Goal: Task Accomplishment & Management: Manage account settings

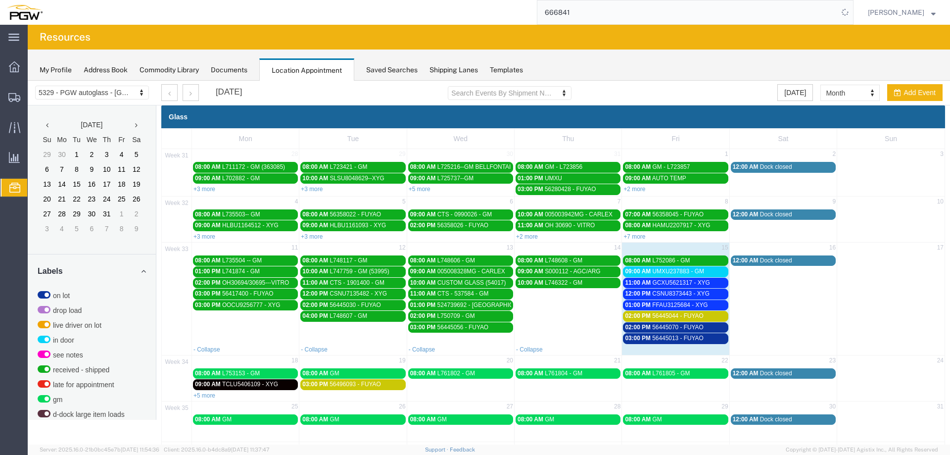
scroll to position [255, 0]
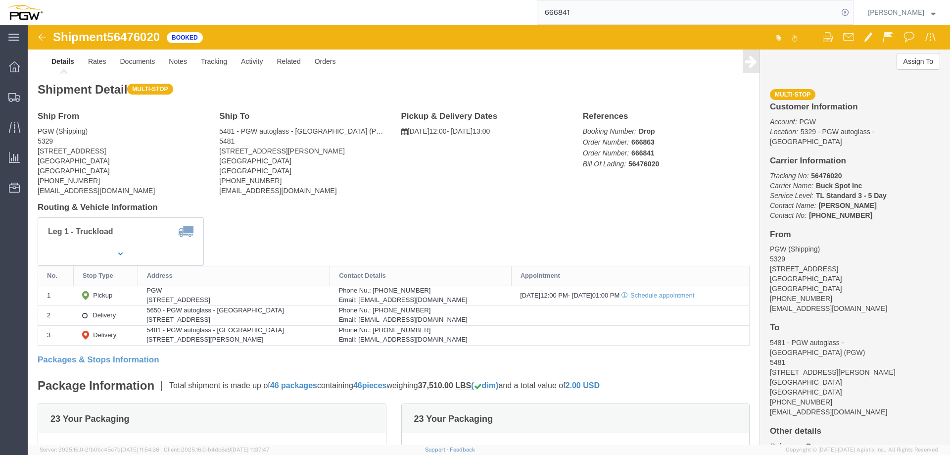
click at [628, 6] on input "666841" at bounding box center [687, 12] width 301 height 24
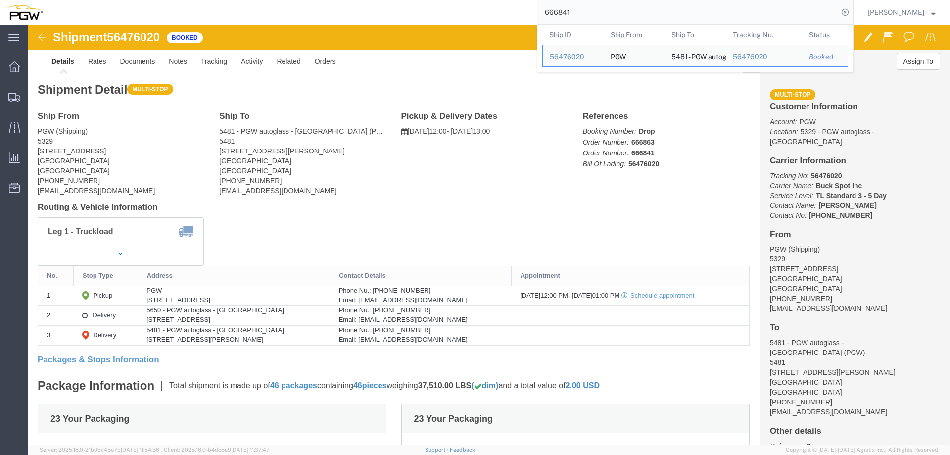
click at [628, 6] on input "666841" at bounding box center [687, 12] width 301 height 24
paste input "7043"
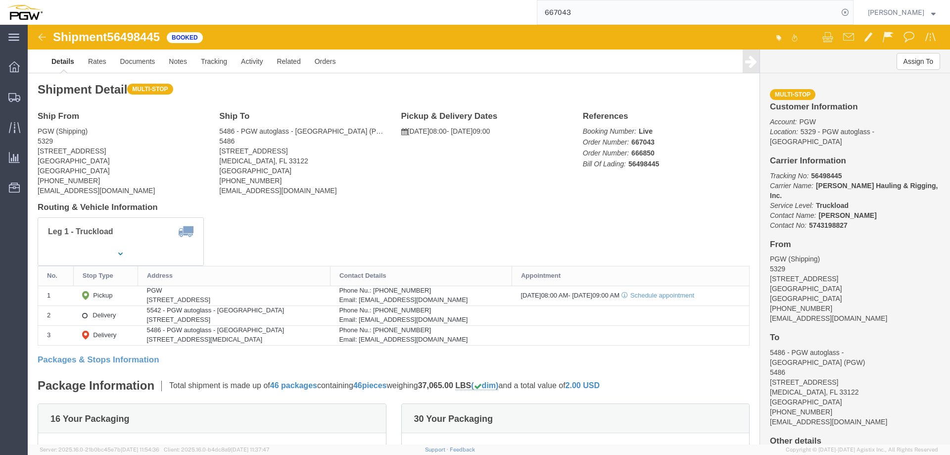
click at [698, 11] on input "667043" at bounding box center [687, 12] width 301 height 24
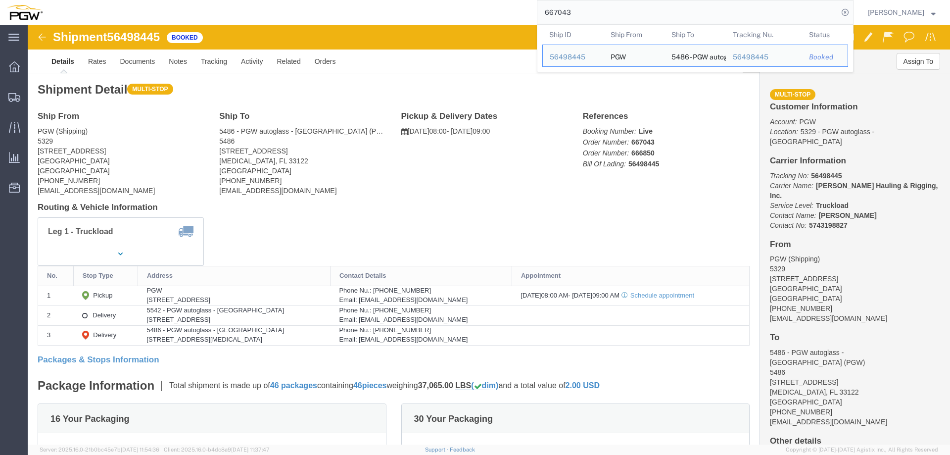
click at [698, 11] on input "667043" at bounding box center [687, 12] width 301 height 24
paste input "24"
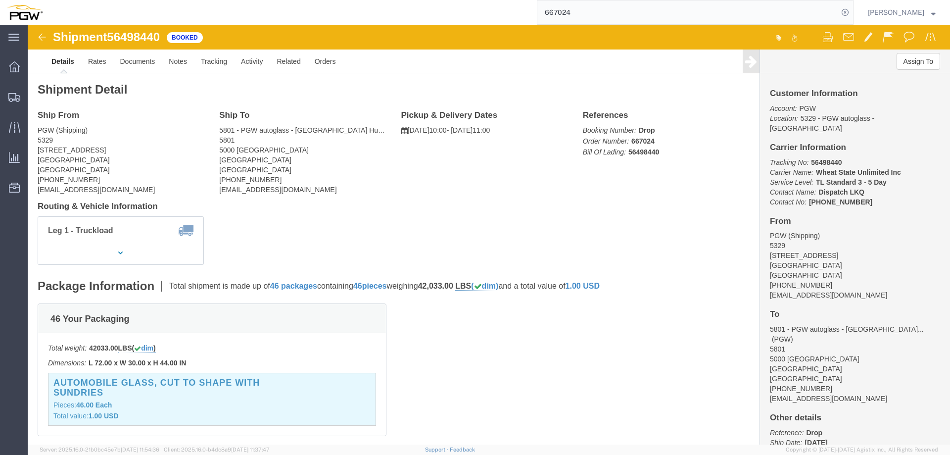
click at [688, 15] on input "667024" at bounding box center [687, 12] width 301 height 24
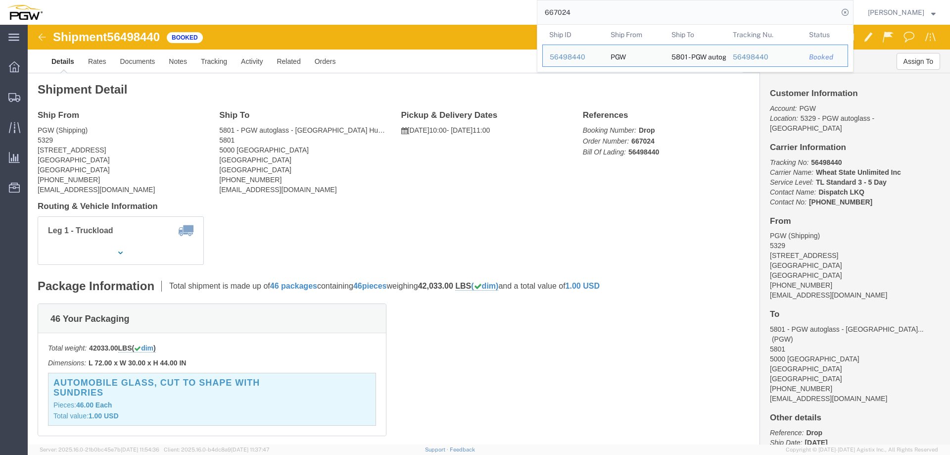
paste input "6823"
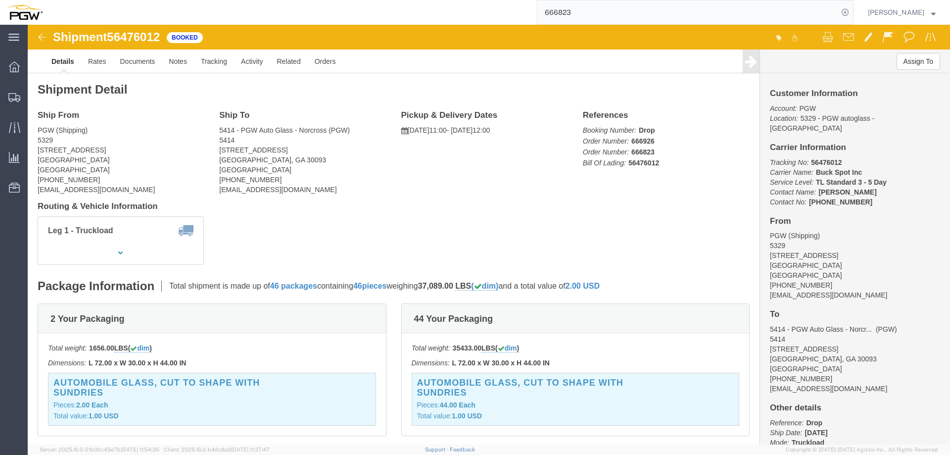
click at [684, 17] on input "666823" at bounding box center [687, 12] width 301 height 24
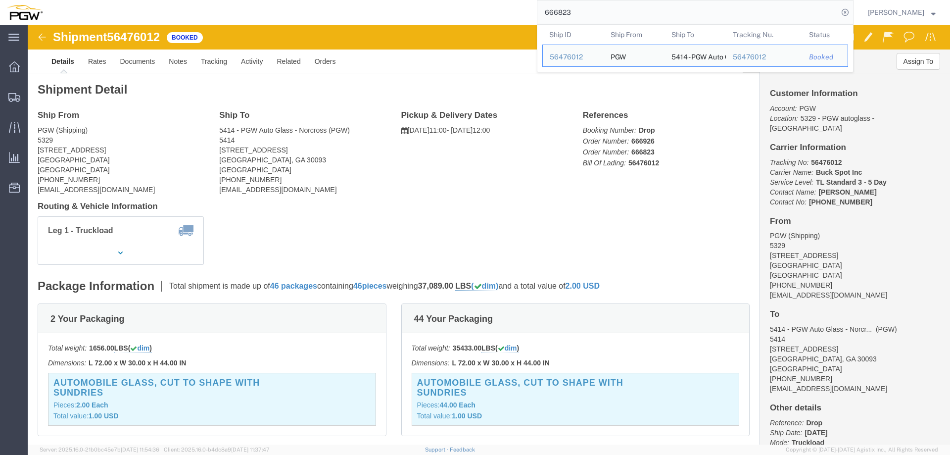
click at [684, 17] on input "666823" at bounding box center [687, 12] width 301 height 24
paste input "96"
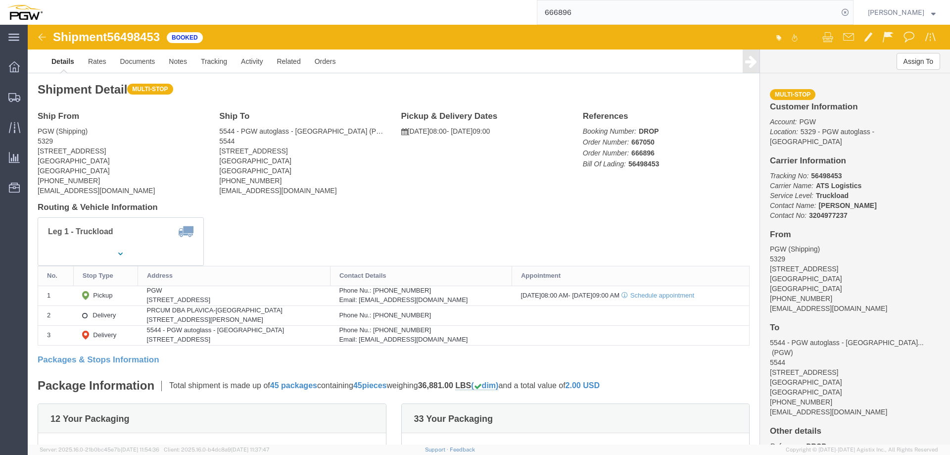
click at [679, 17] on input "666896" at bounding box center [687, 12] width 301 height 24
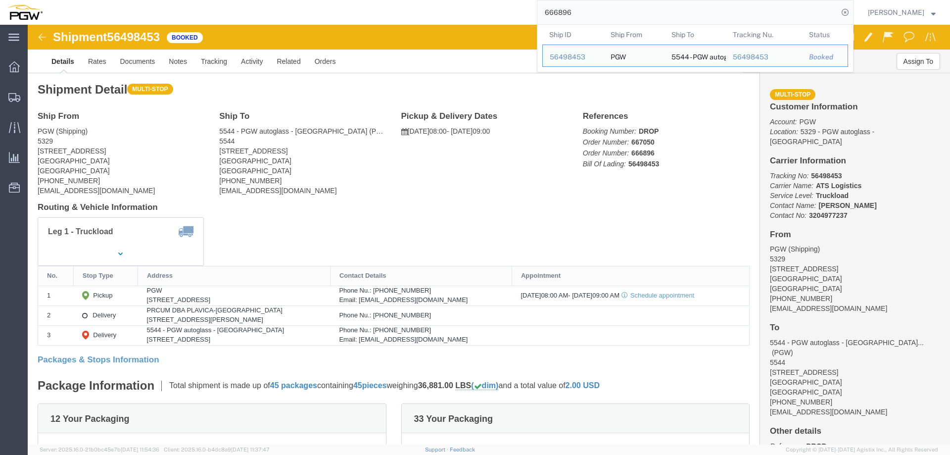
click at [679, 17] on input "666896" at bounding box center [687, 12] width 301 height 24
paste input "7069"
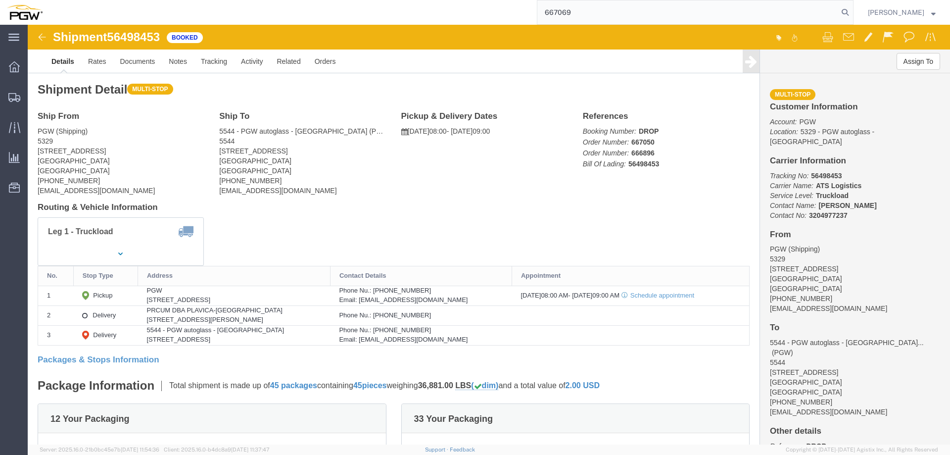
type input "667069"
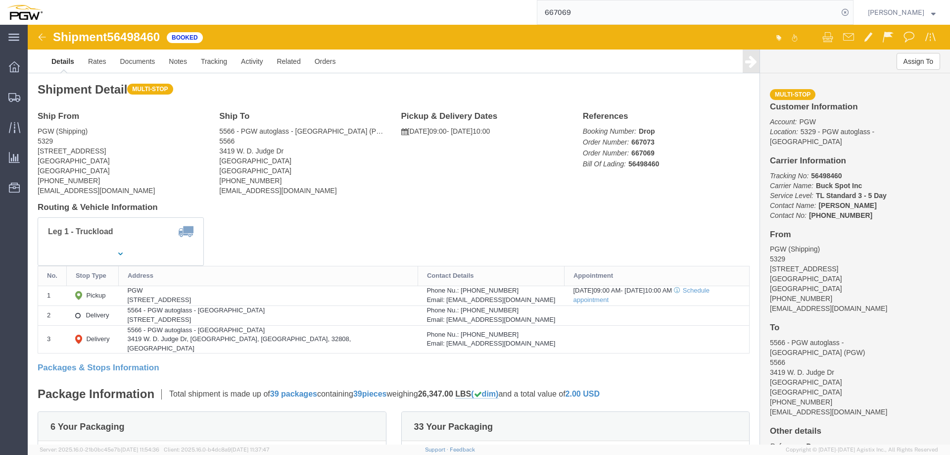
drag, startPoint x: 845, startPoint y: 15, endPoint x: 816, endPoint y: 7, distance: 29.9
click at [845, 15] on icon at bounding box center [845, 12] width 14 height 14
click at [0, 0] on span "Location Appointment" at bounding box center [0, 0] width 0 height 0
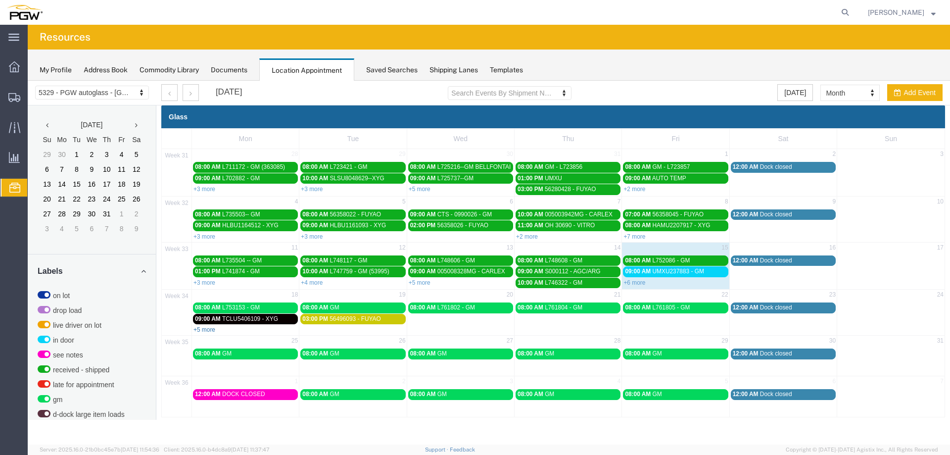
click at [204, 330] on link "+5 more" at bounding box center [204, 329] width 22 height 7
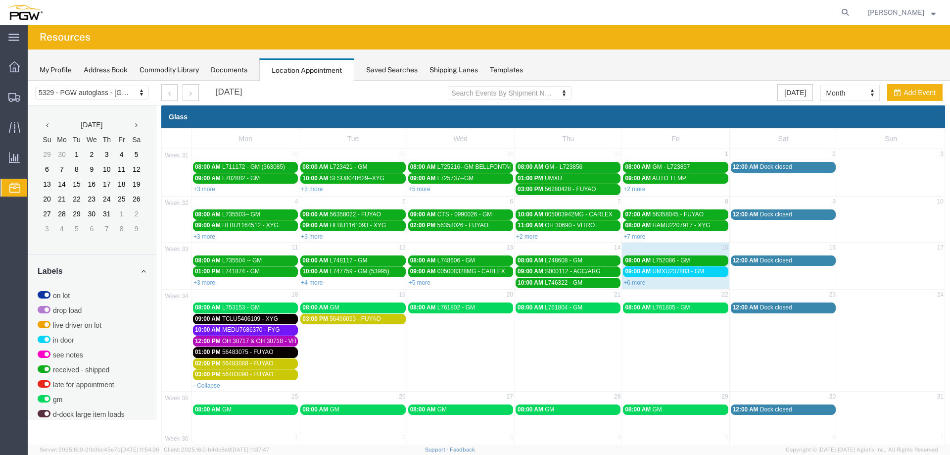
click at [629, 280] on link "+6 more" at bounding box center [634, 282] width 22 height 7
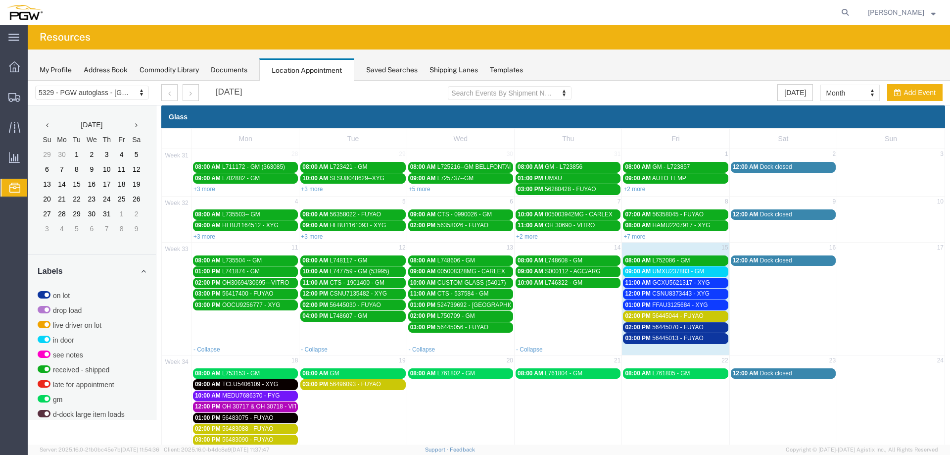
click at [663, 304] on span "FFAU3125684 - XYG" at bounding box center [679, 304] width 55 height 7
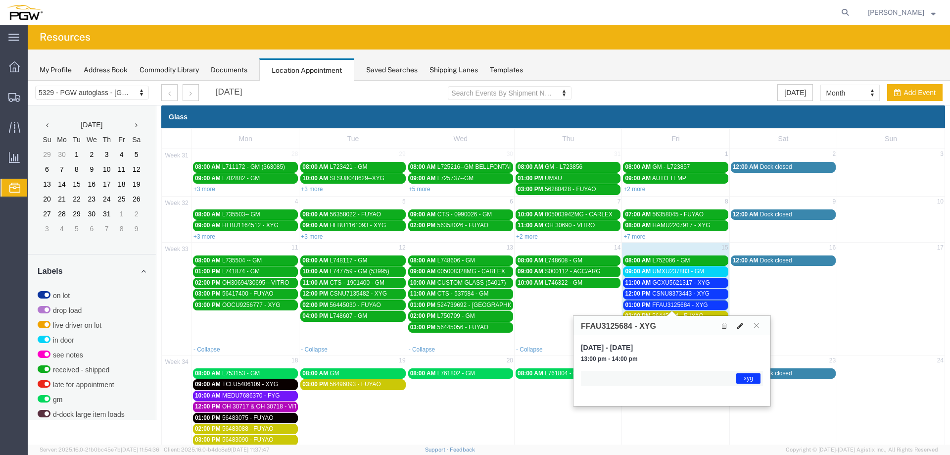
click at [741, 326] on icon at bounding box center [740, 325] width 6 height 7
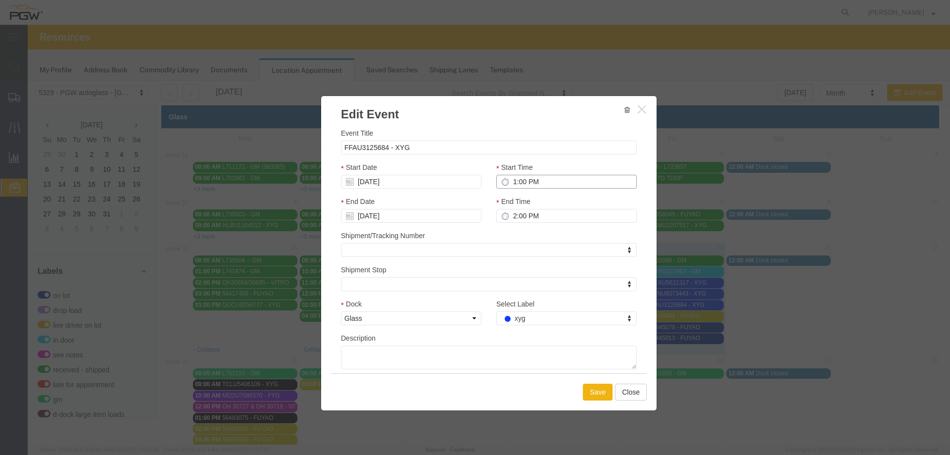
click at [509, 180] on input "1:00 PM" at bounding box center [566, 182] width 140 height 14
type input "11:00 PM"
type input "12:00 AM"
type input "11:00 AM"
type input "12:00 PM"
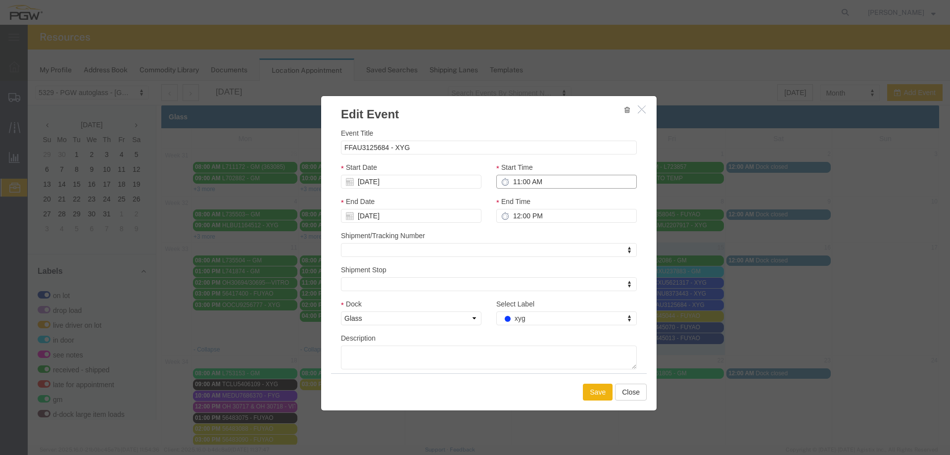
type input "11:00 AM"
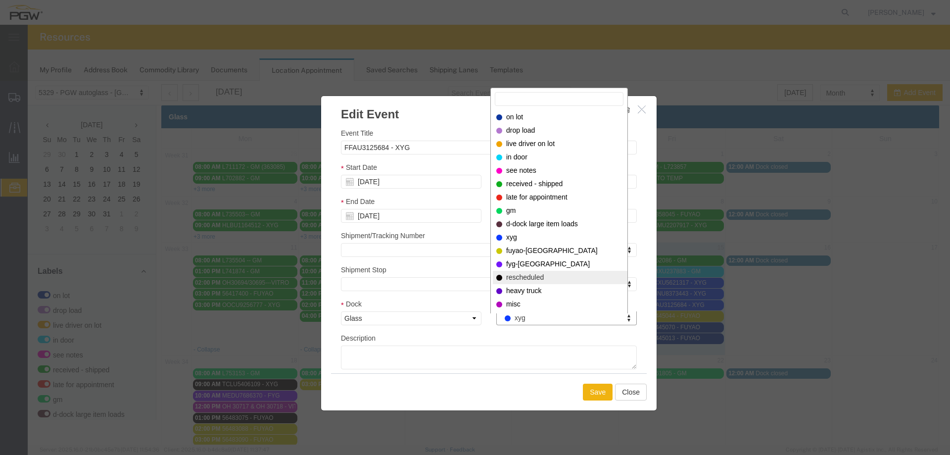
select select "12940"
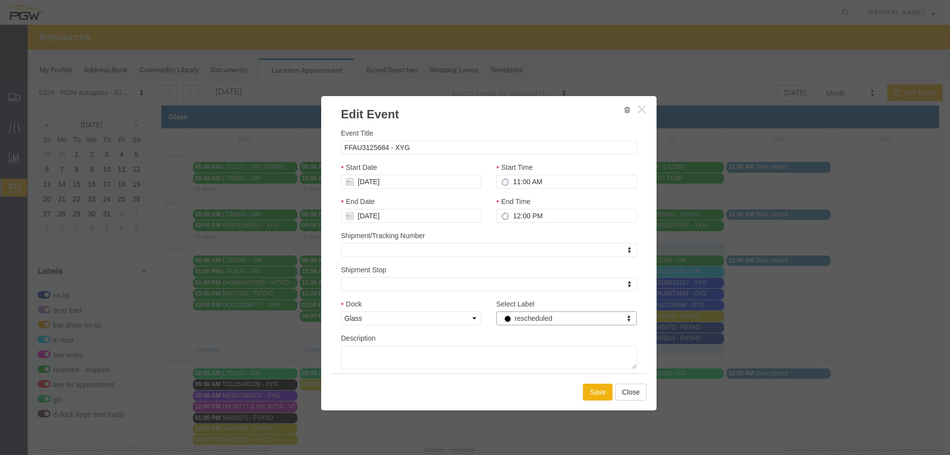
click at [398, 189] on div "Start Date [DATE]" at bounding box center [410, 179] width 155 height 34
click at [396, 186] on input "[DATE]" at bounding box center [411, 182] width 140 height 14
drag, startPoint x: 364, startPoint y: 270, endPoint x: 469, endPoint y: 264, distance: 105.5
click at [364, 270] on td "18" at bounding box center [363, 273] width 15 height 15
type input "[DATE]"
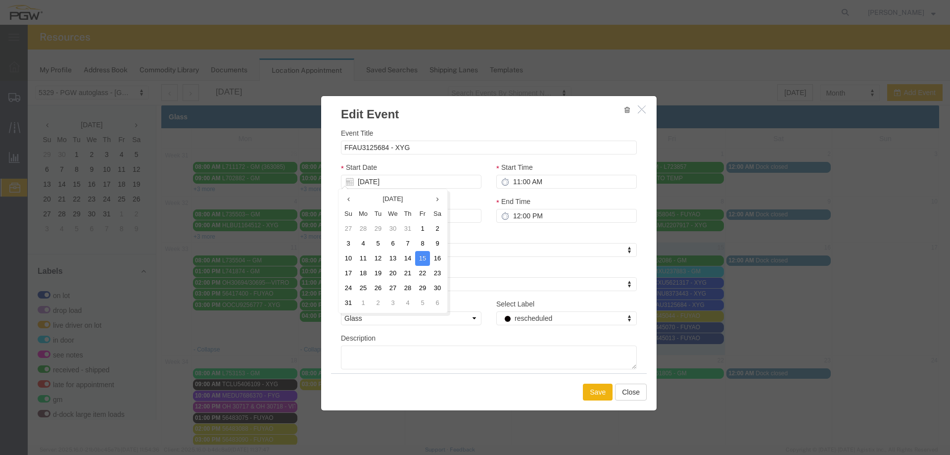
type input "[DATE]"
click at [592, 395] on button "Save" at bounding box center [598, 391] width 30 height 17
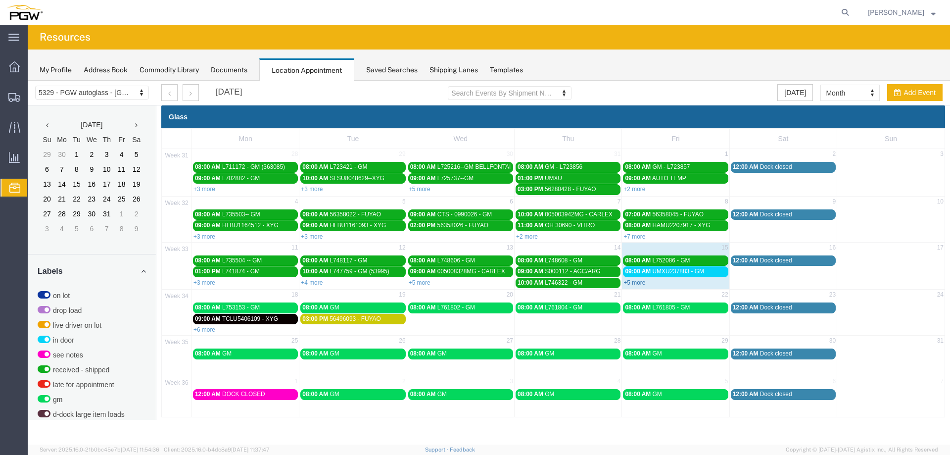
click at [633, 280] on link "+5 more" at bounding box center [634, 282] width 22 height 7
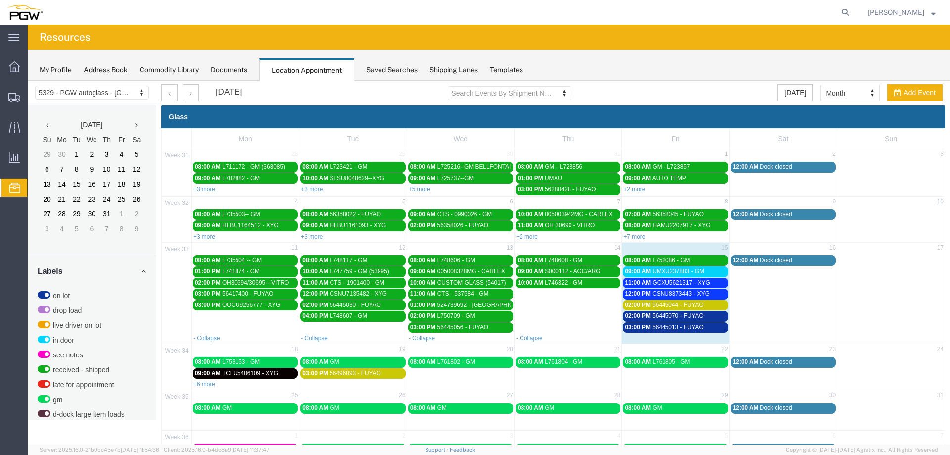
click at [642, 271] on span "09:00 AM" at bounding box center [638, 271] width 26 height 7
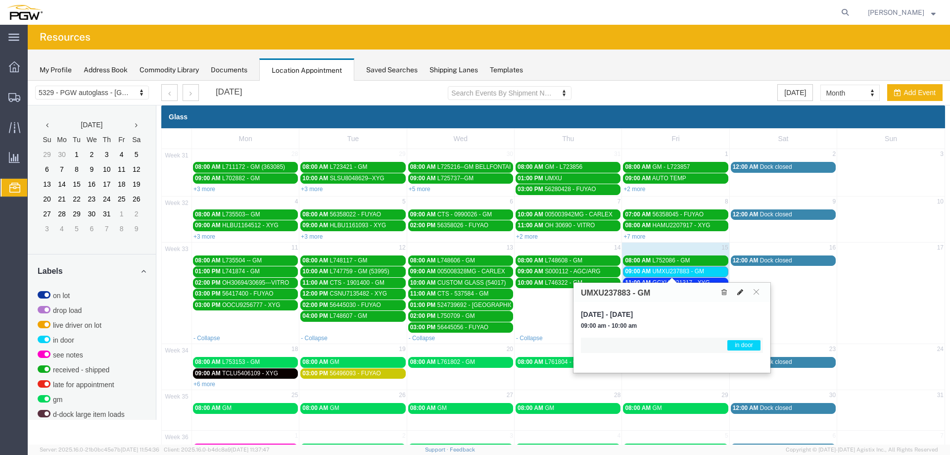
click at [737, 292] on icon at bounding box center [740, 291] width 6 height 7
select select "1"
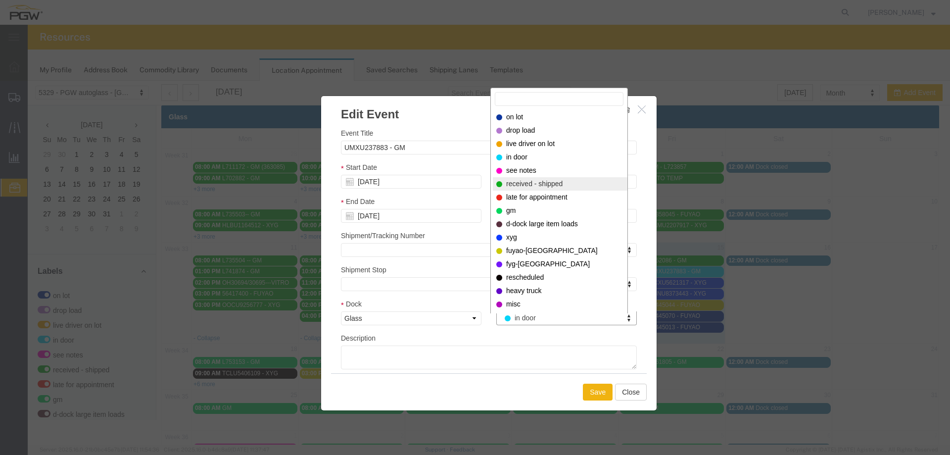
select select "200"
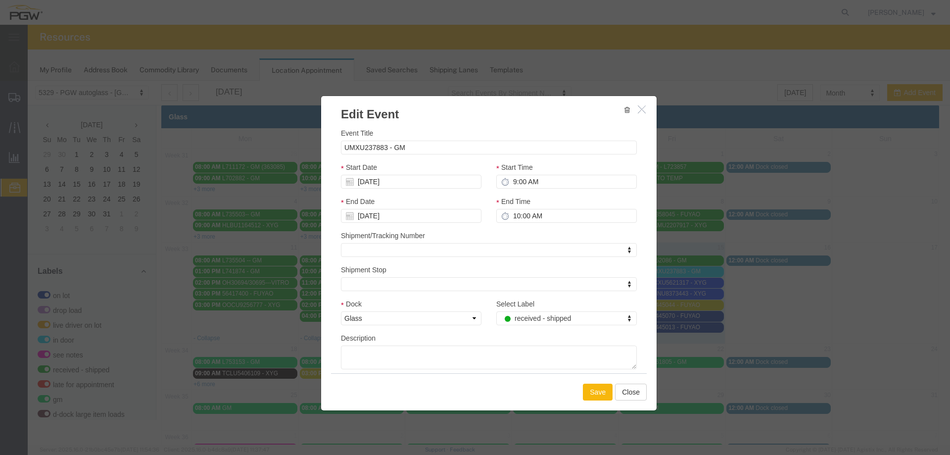
click at [599, 398] on button "Save" at bounding box center [598, 391] width 30 height 17
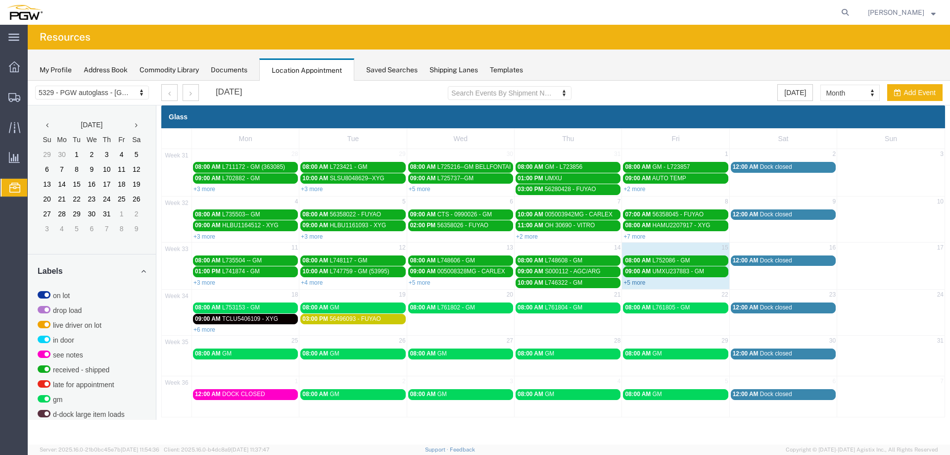
click at [633, 281] on link "+5 more" at bounding box center [634, 282] width 22 height 7
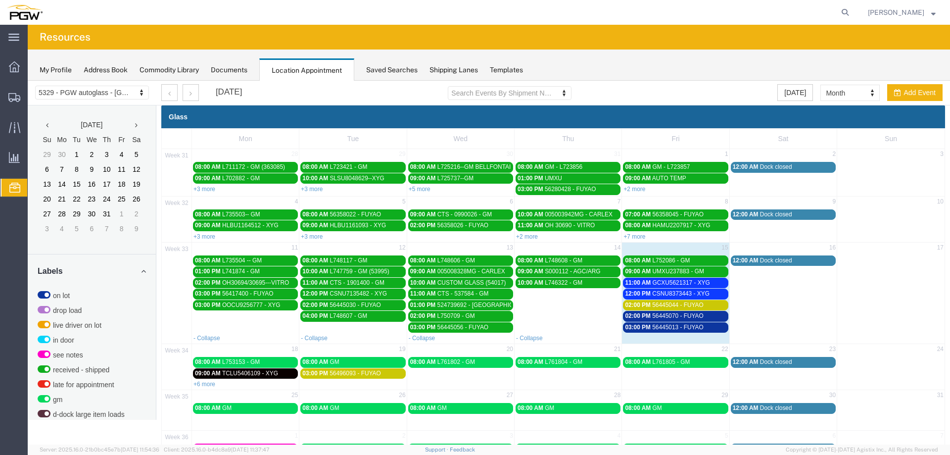
click at [633, 281] on span "11:00 AM" at bounding box center [638, 282] width 26 height 7
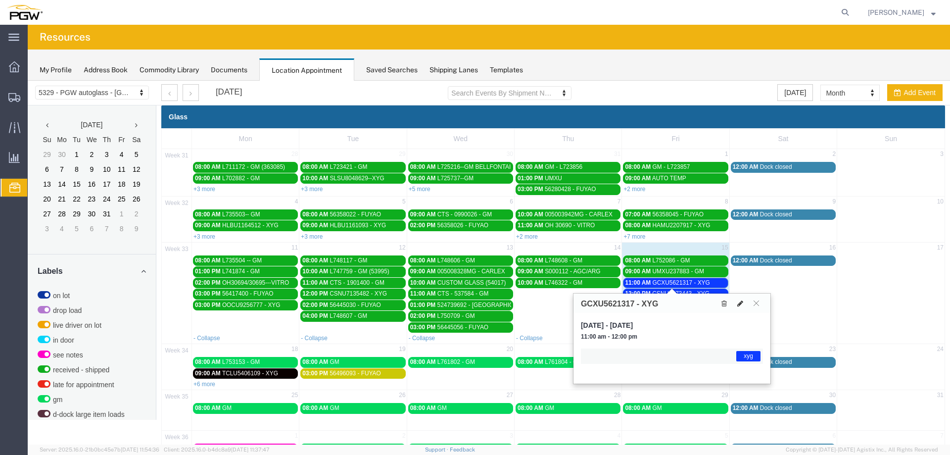
click at [743, 304] on button at bounding box center [740, 303] width 14 height 10
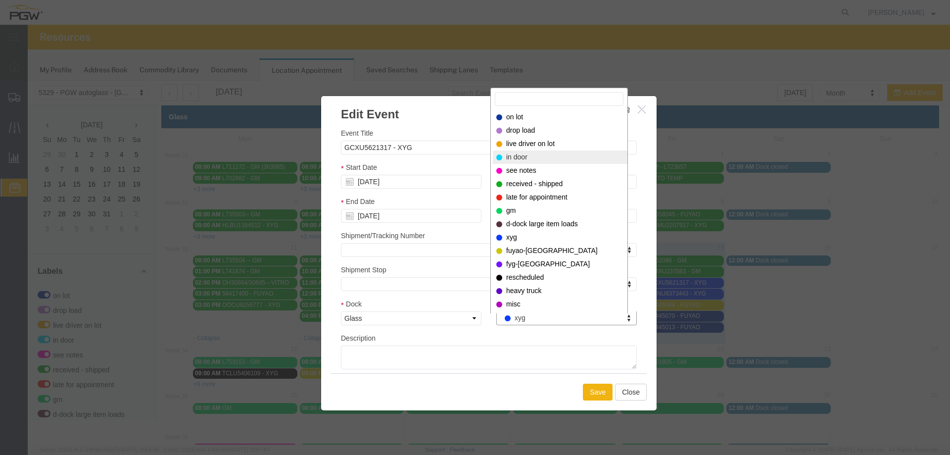
select select "220"
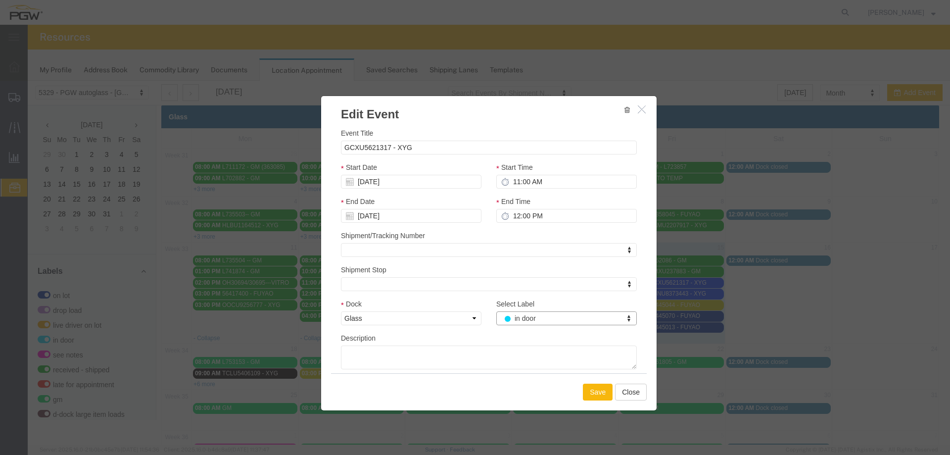
click at [589, 393] on button "Save" at bounding box center [598, 391] width 30 height 17
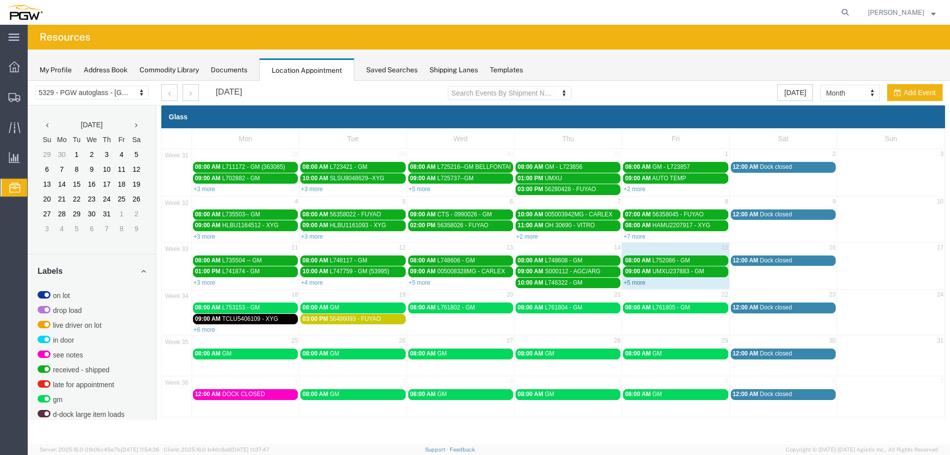
click at [636, 282] on link "+5 more" at bounding box center [634, 282] width 22 height 7
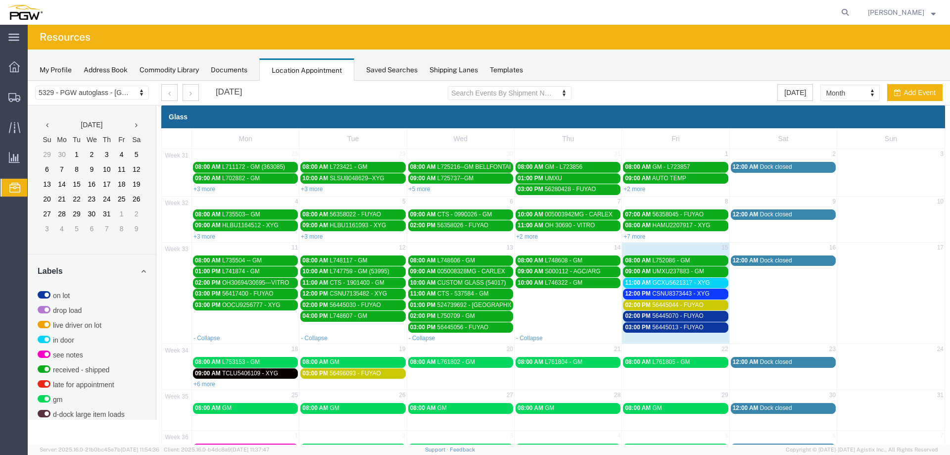
click at [213, 383] on link "+6 more" at bounding box center [204, 383] width 22 height 7
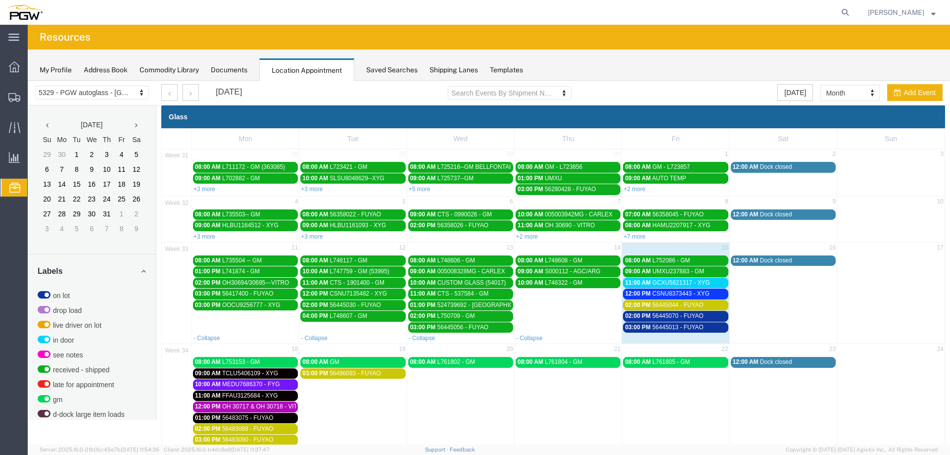
scroll to position [49, 0]
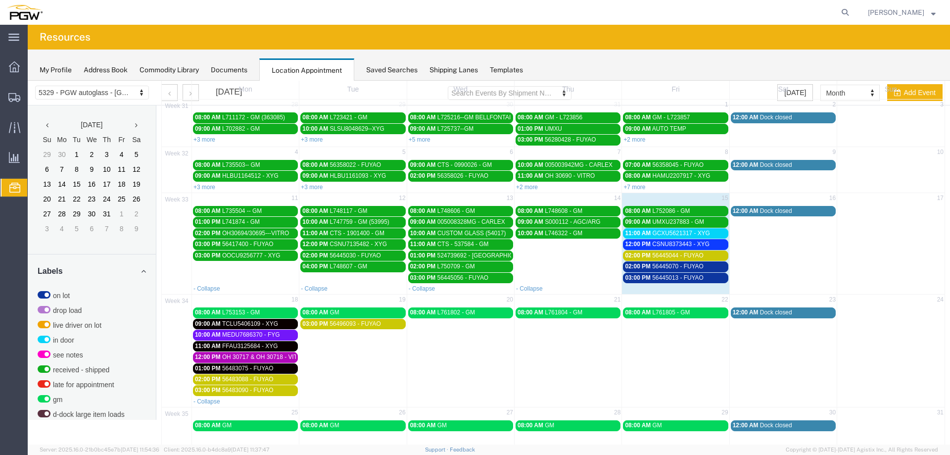
click at [210, 402] on link "- Collapse" at bounding box center [206, 401] width 27 height 7
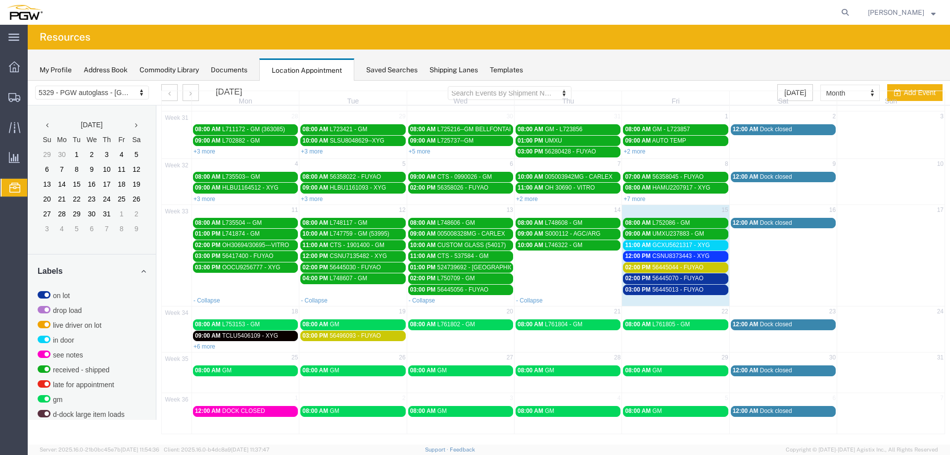
scroll to position [38, 0]
click at [661, 256] on span "CSNU8373443 - XYG" at bounding box center [680, 255] width 57 height 7
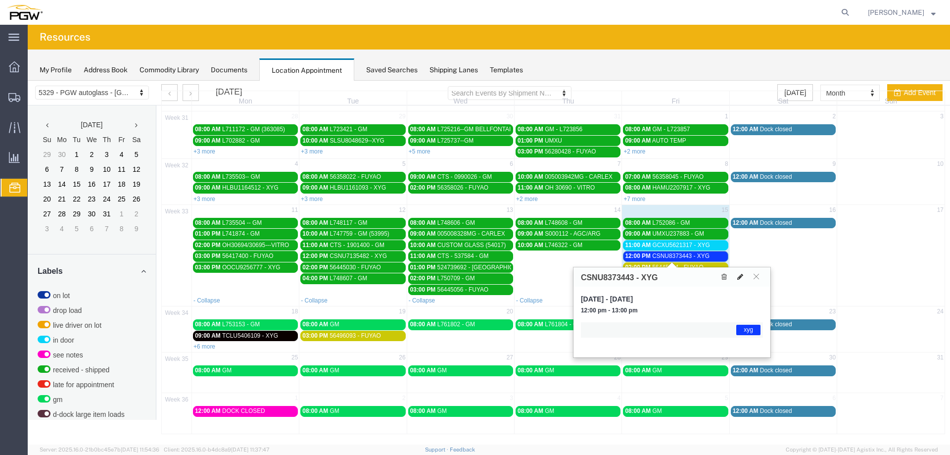
click at [738, 279] on icon at bounding box center [740, 276] width 6 height 7
select select "1"
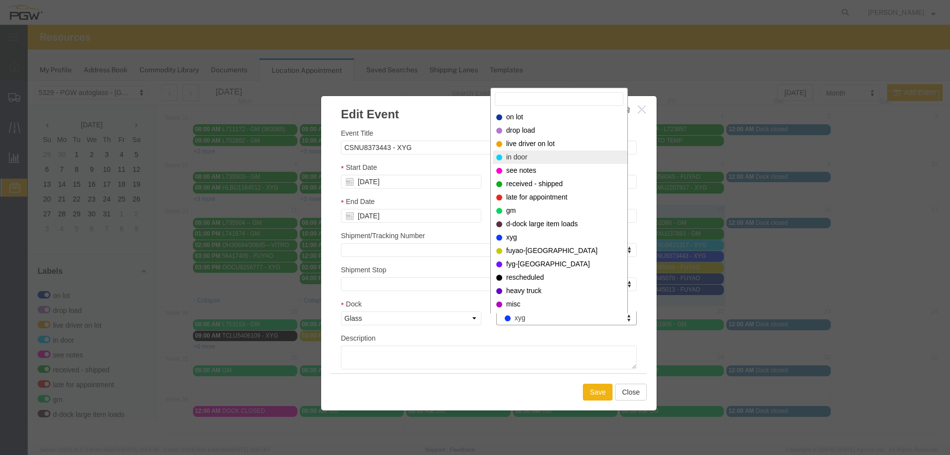
select select "220"
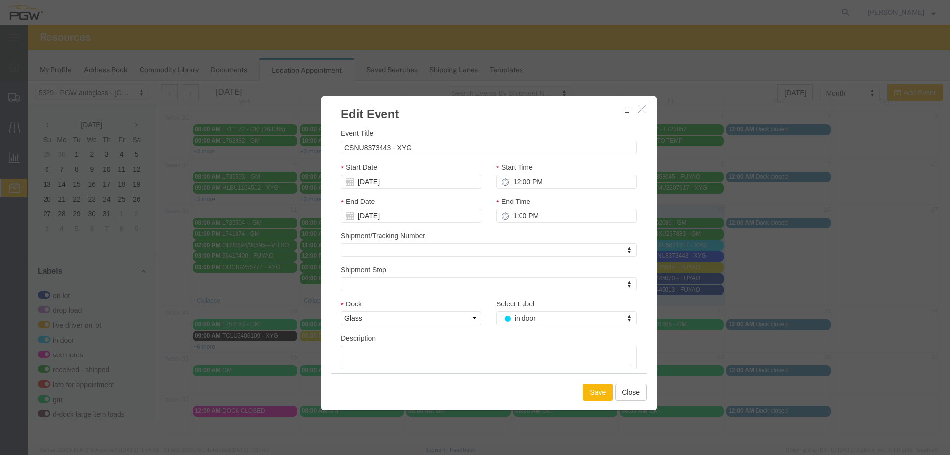
click at [602, 398] on button "Save" at bounding box center [598, 391] width 30 height 17
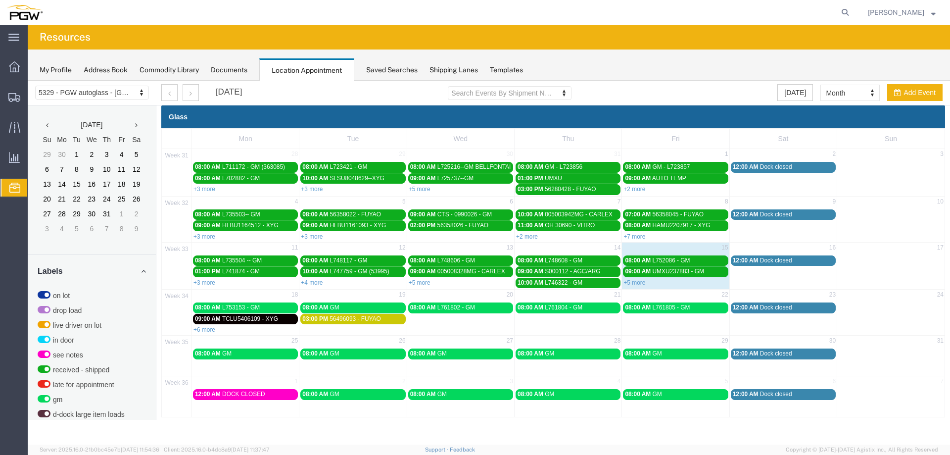
scroll to position [0, 0]
